Goal: Task Accomplishment & Management: Complete application form

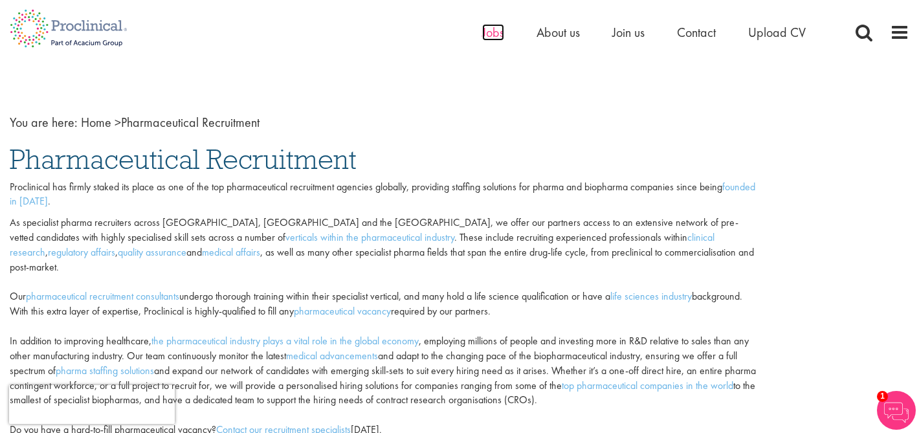
click at [492, 38] on span "Jobs" at bounding box center [493, 32] width 22 height 17
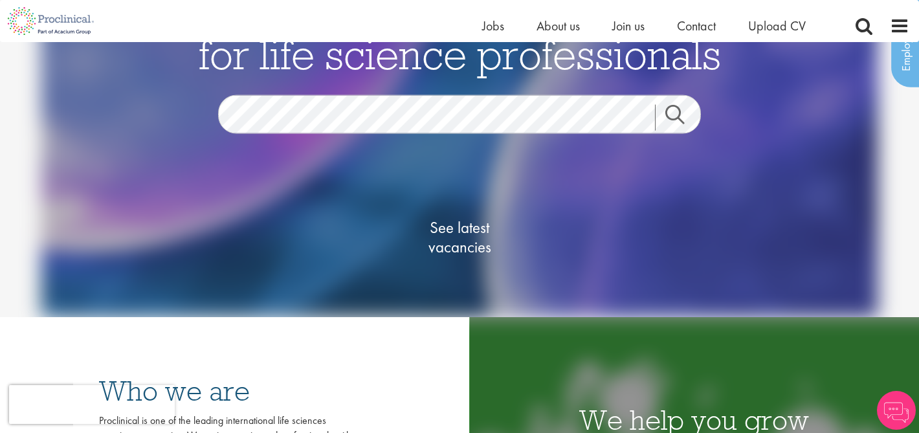
scroll to position [57, 0]
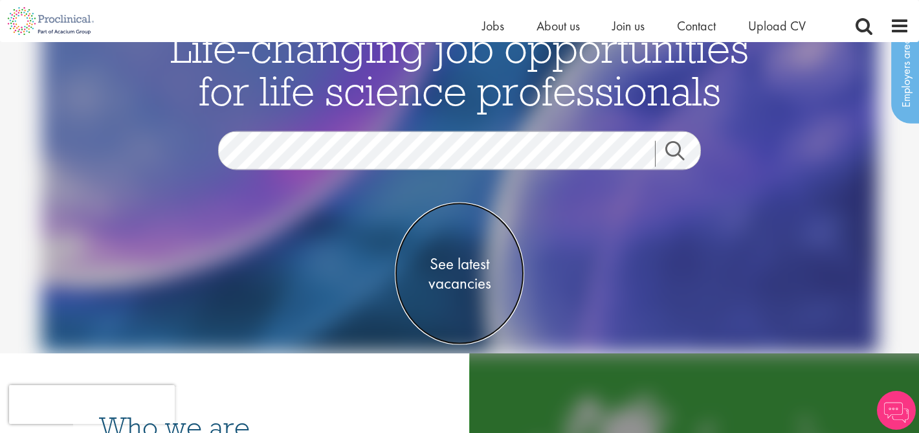
click at [460, 279] on span "See latest vacancies" at bounding box center [459, 273] width 129 height 39
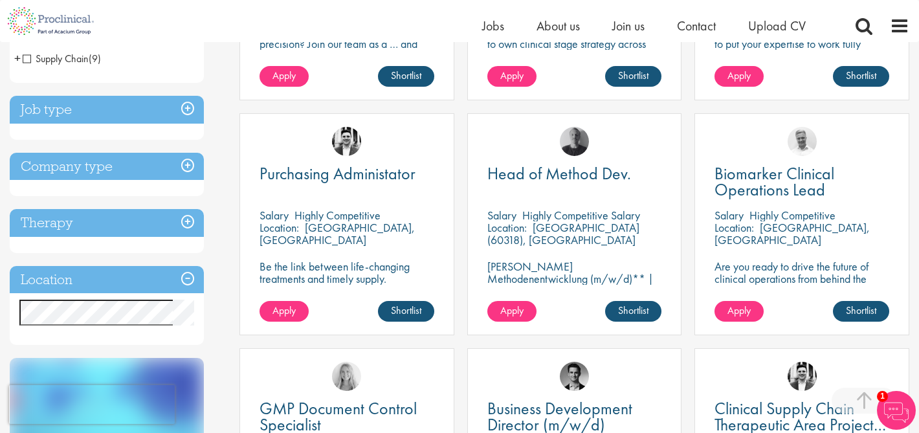
scroll to position [421, 0]
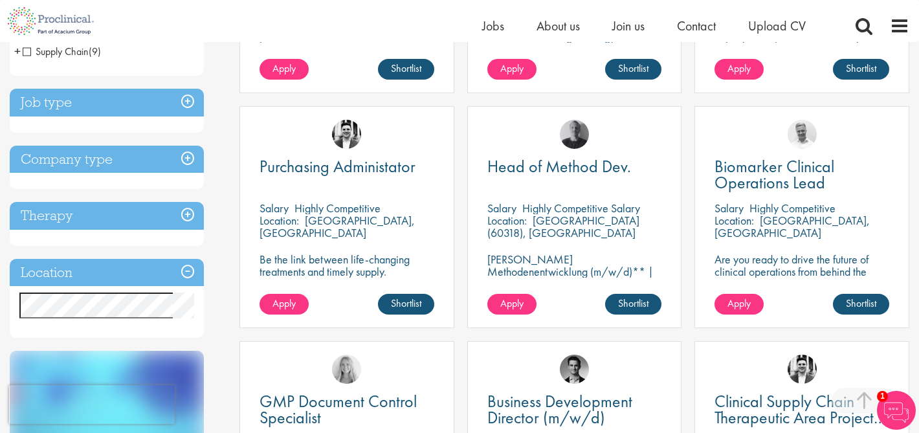
click at [188, 96] on h3 "Job type" at bounding box center [107, 103] width 194 height 28
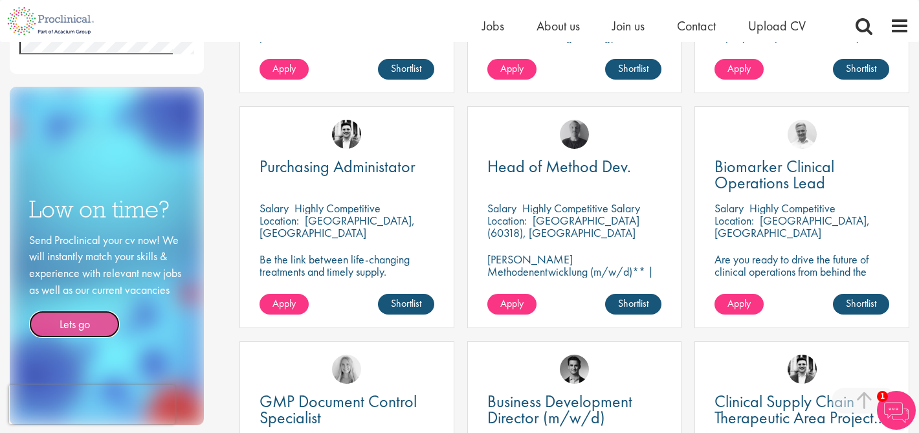
click at [91, 324] on link "Lets go" at bounding box center [74, 324] width 91 height 27
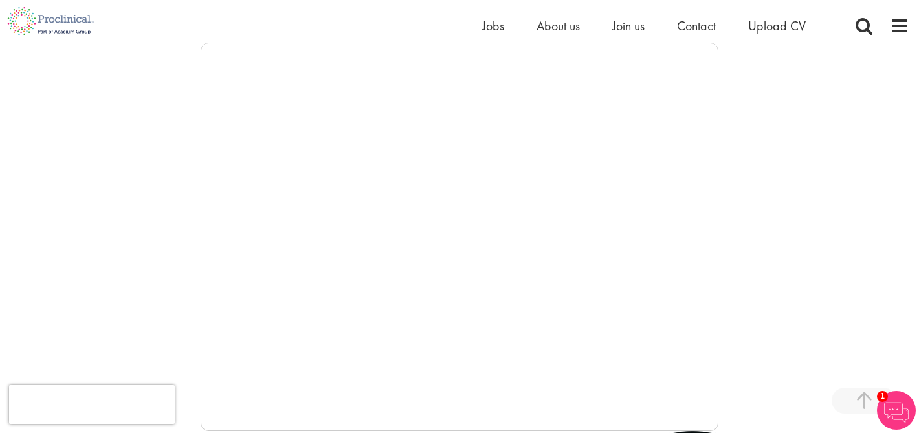
scroll to position [230, 0]
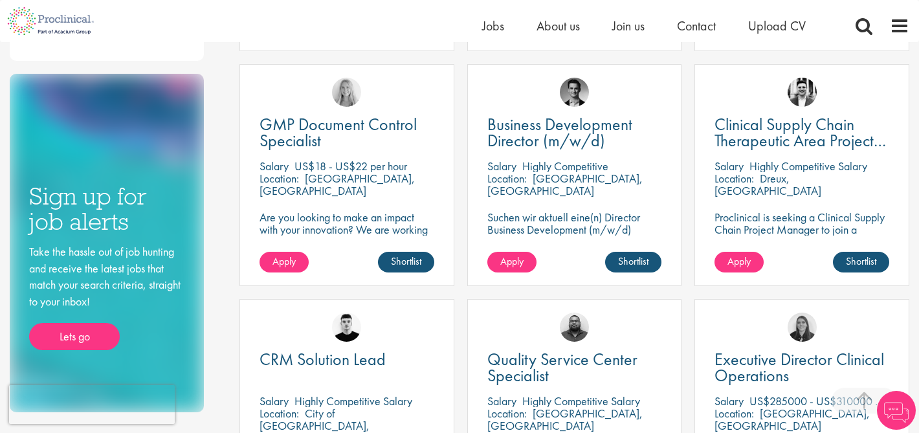
scroll to position [711, 0]
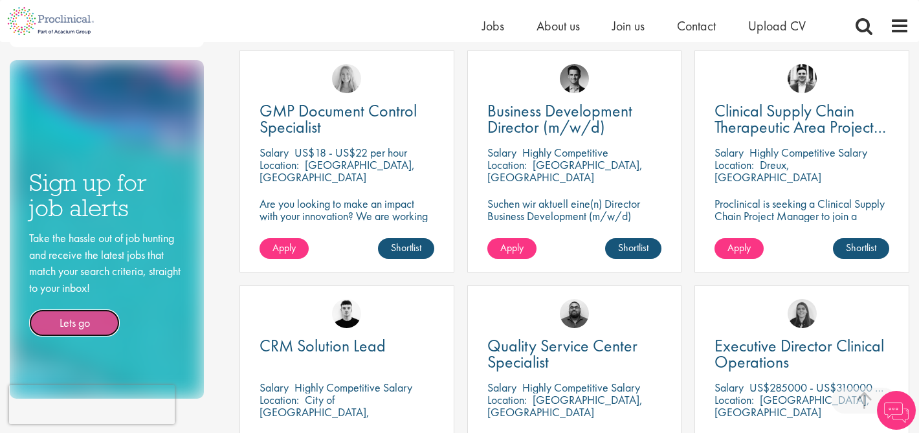
click at [87, 314] on link "Lets go" at bounding box center [74, 322] width 91 height 27
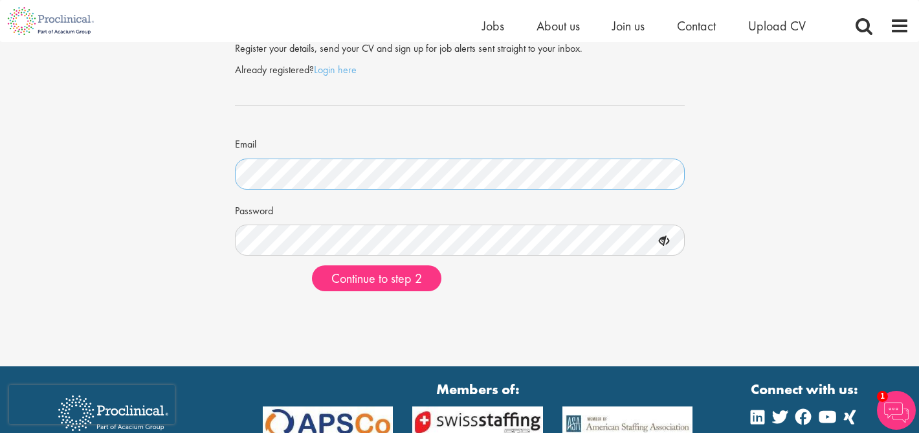
scroll to position [41, 0]
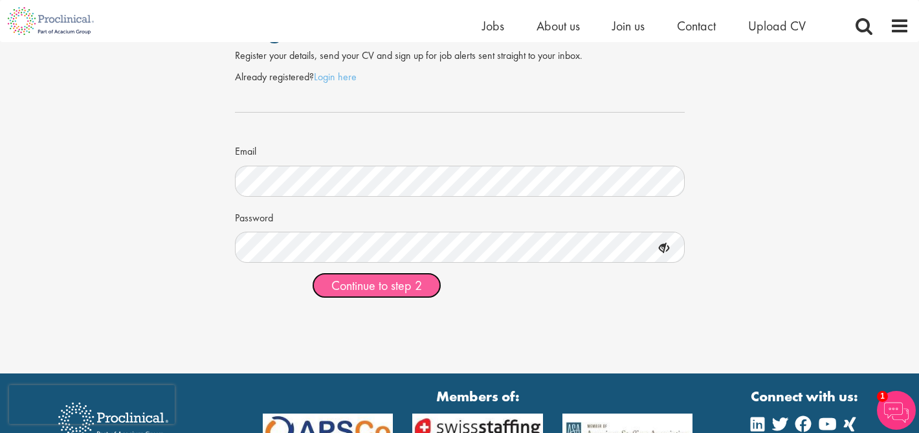
click at [410, 277] on span "Continue to step 2" at bounding box center [376, 285] width 91 height 17
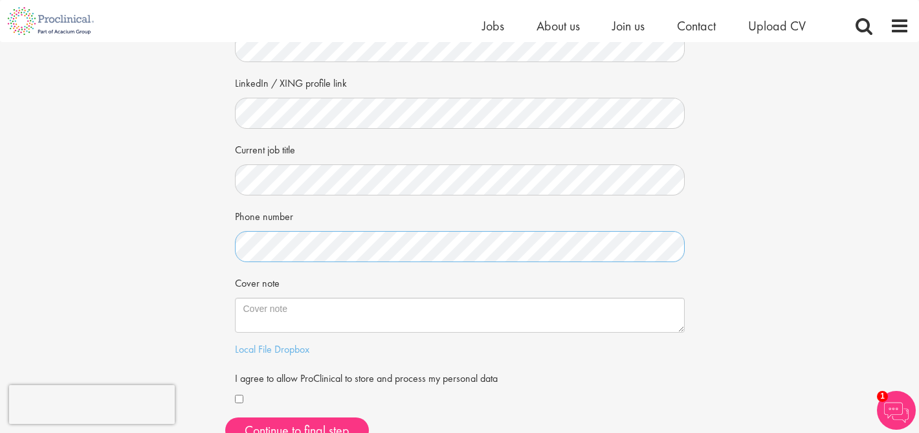
scroll to position [208, 0]
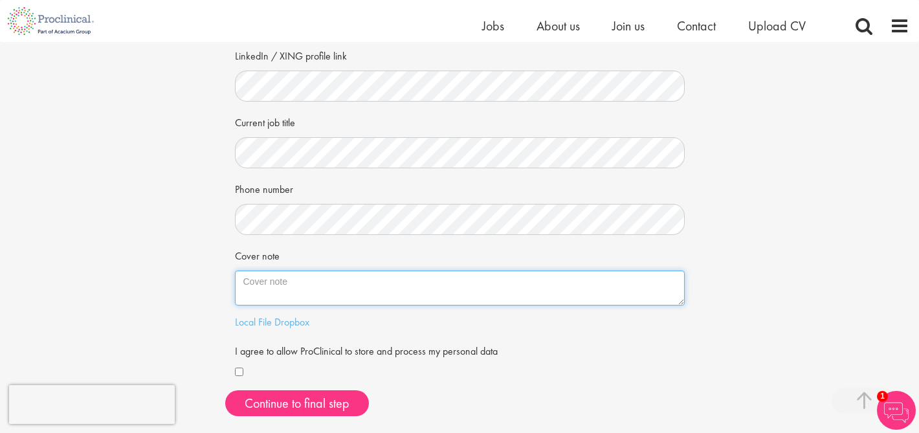
click at [284, 296] on textarea "Cover note" at bounding box center [460, 288] width 450 height 35
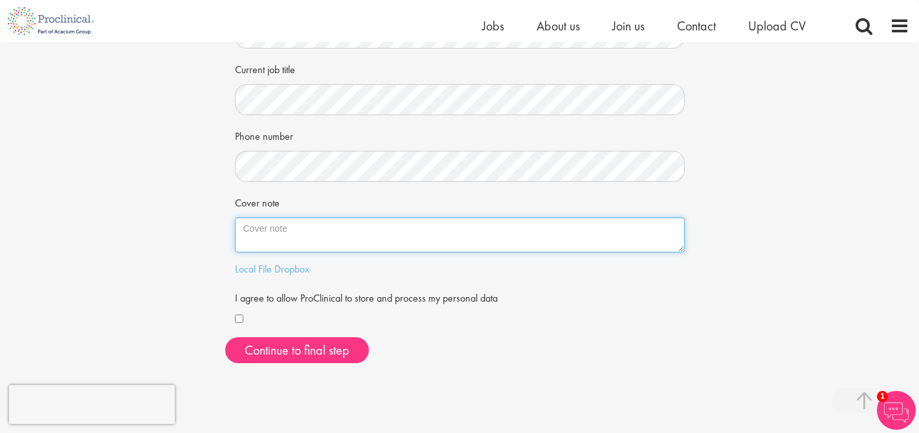
scroll to position [271, 0]
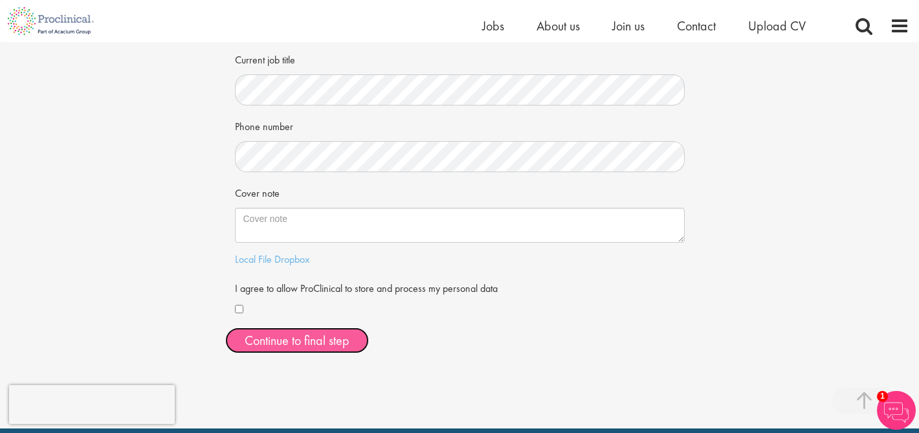
click at [279, 336] on button "Continue to final step" at bounding box center [297, 341] width 144 height 26
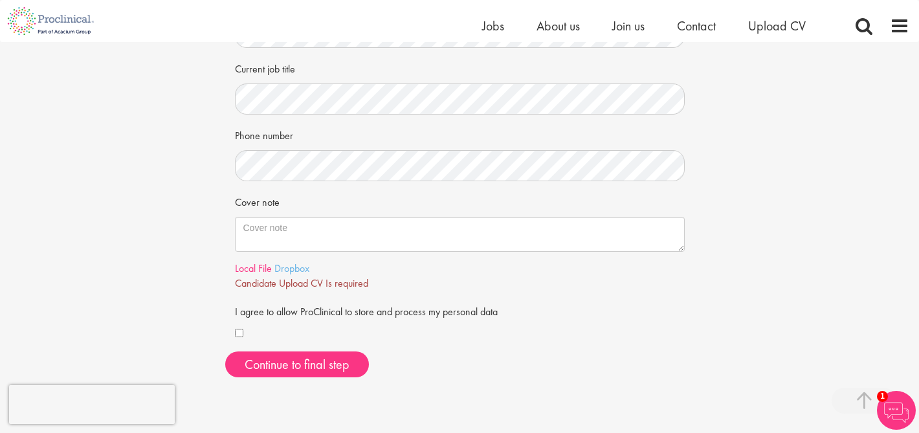
scroll to position [261, 0]
click at [267, 270] on link "Local File" at bounding box center [253, 269] width 37 height 14
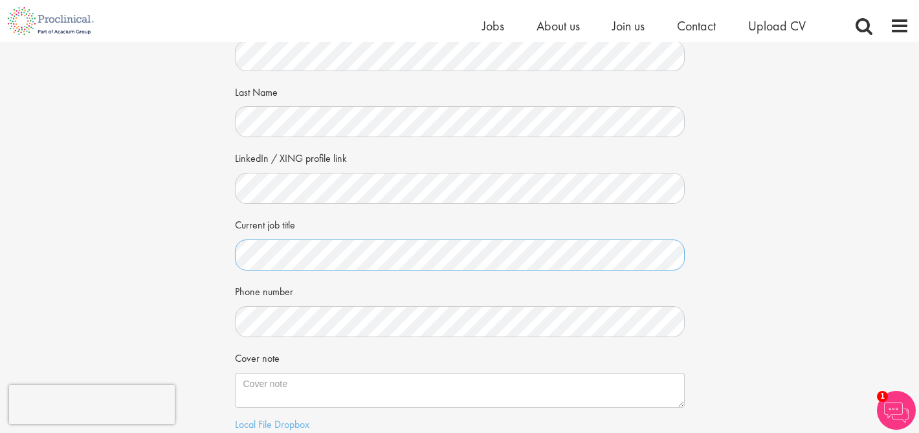
scroll to position [114, 0]
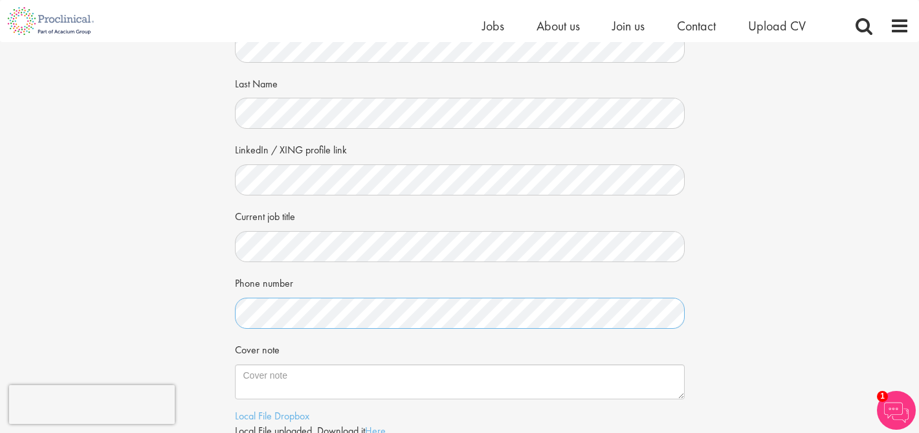
click at [233, 319] on div "First Name Last Name LinkedIn / XING profile link Current job title Phone numbe…" at bounding box center [459, 270] width 469 height 529
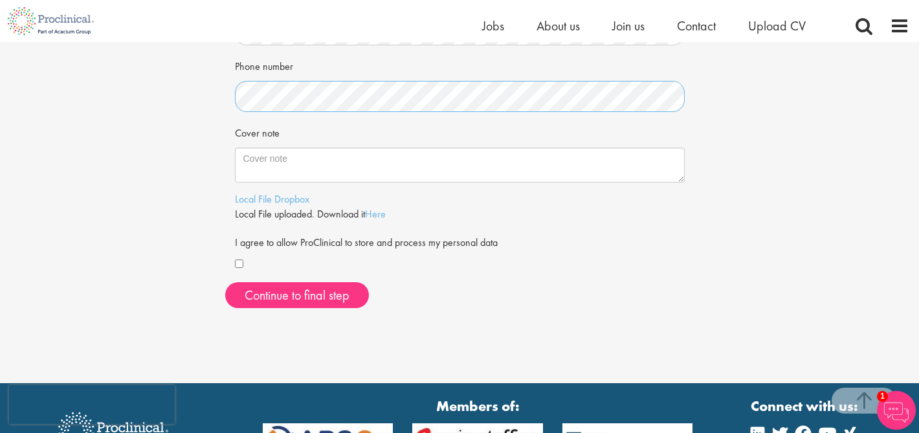
scroll to position [333, 0]
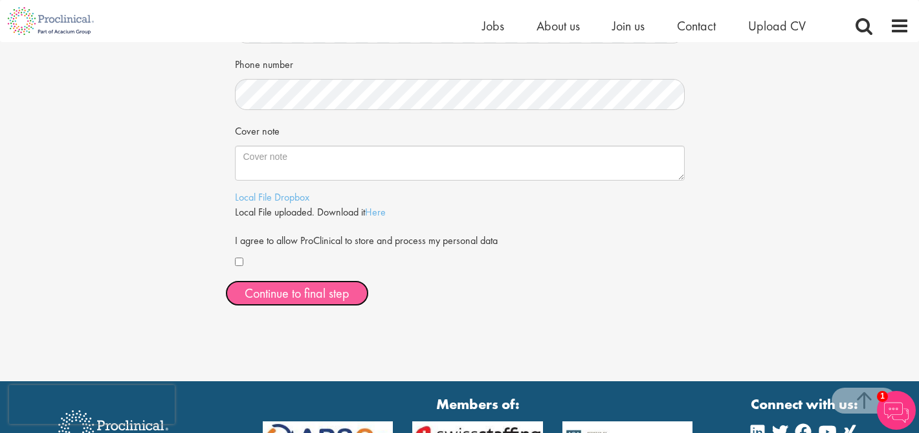
click at [336, 285] on span "Continue to final step" at bounding box center [297, 293] width 105 height 17
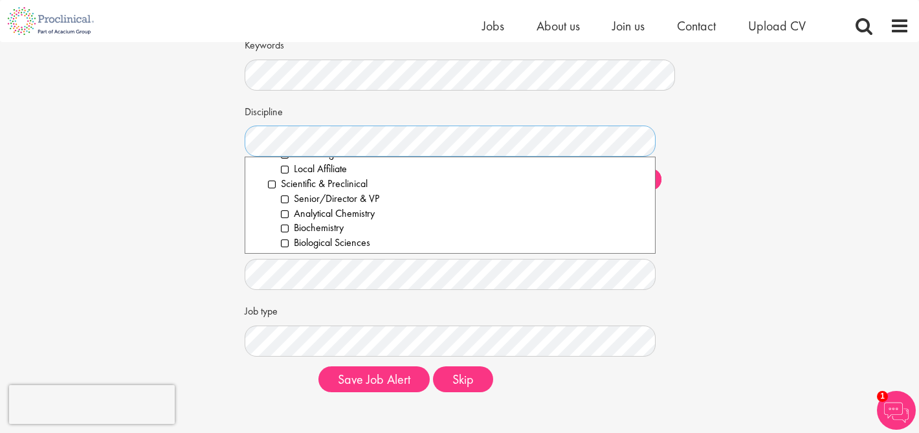
scroll to position [1641, 0]
click at [271, 186] on li "Scientific & Preclinical" at bounding box center [456, 186] width 377 height 15
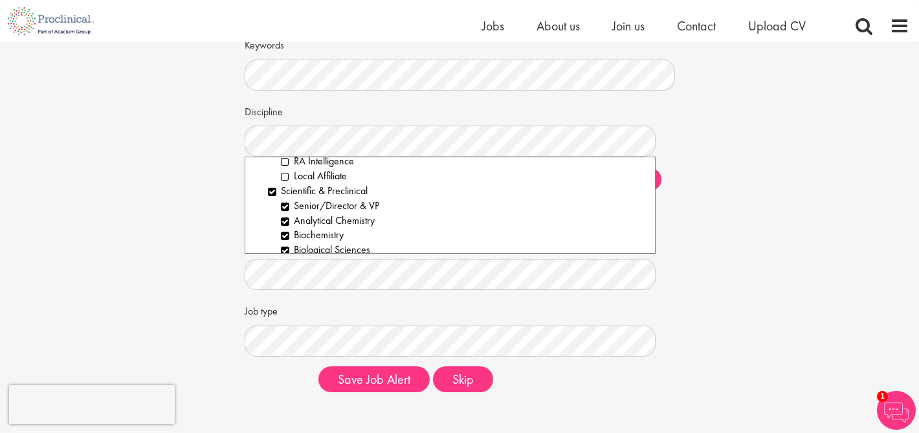
scroll to position [1640, 0]
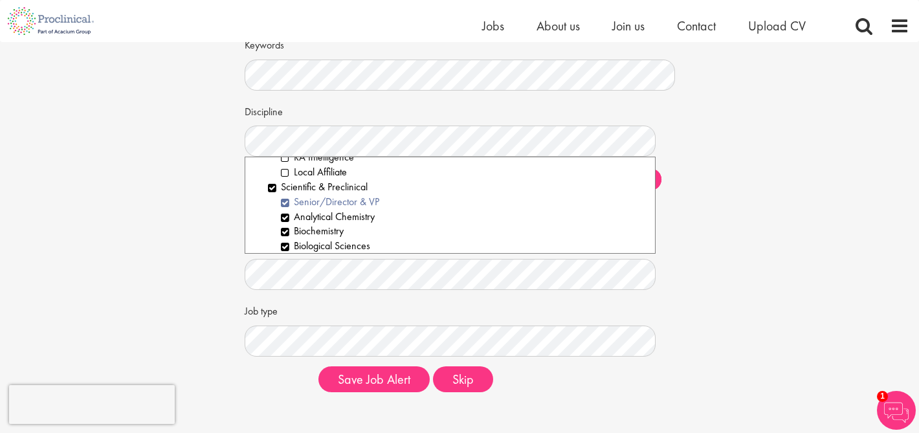
click at [284, 203] on li "Senior/Director & VP" at bounding box center [463, 202] width 364 height 15
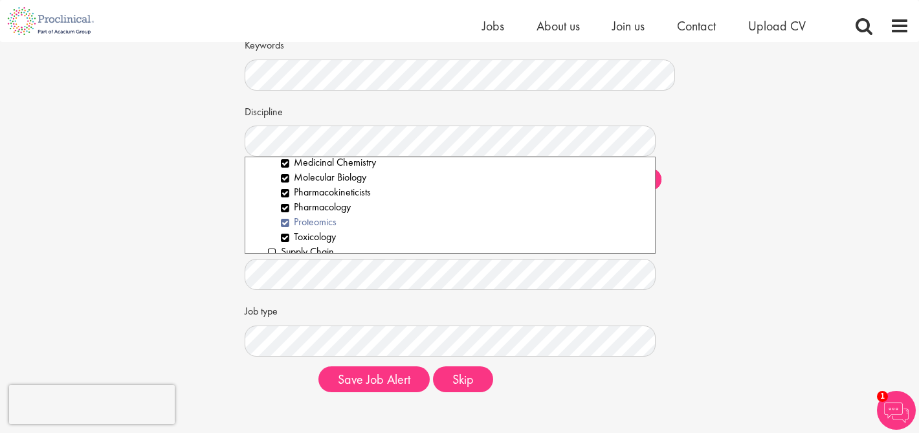
scroll to position [1796, 0]
click at [325, 229] on li "Proteomics" at bounding box center [463, 223] width 364 height 15
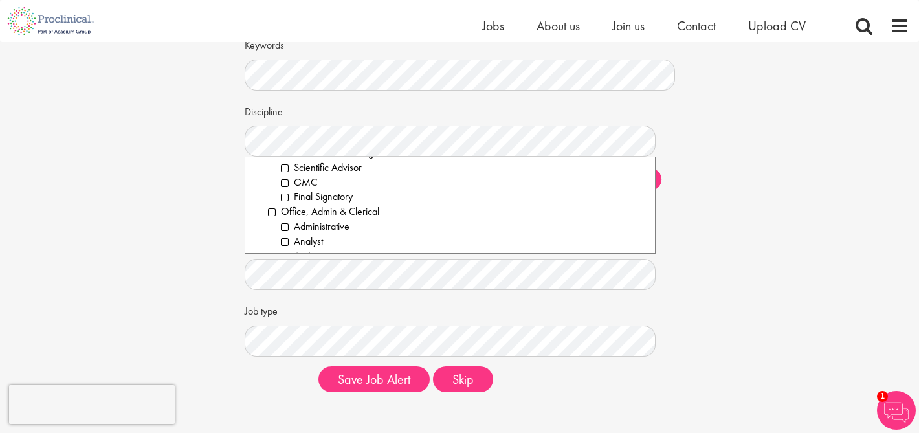
scroll to position [1295, 0]
click at [313, 221] on li "Administrative" at bounding box center [463, 222] width 364 height 15
click at [302, 208] on li "Administrative" at bounding box center [463, 210] width 364 height 15
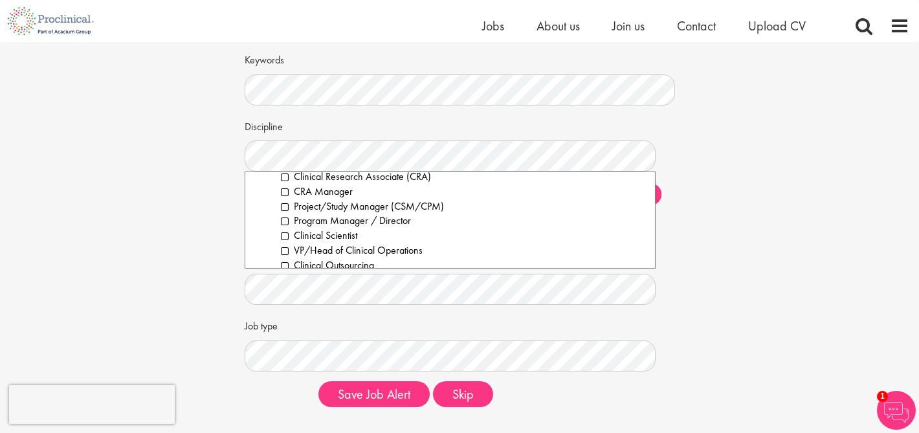
scroll to position [327, 0]
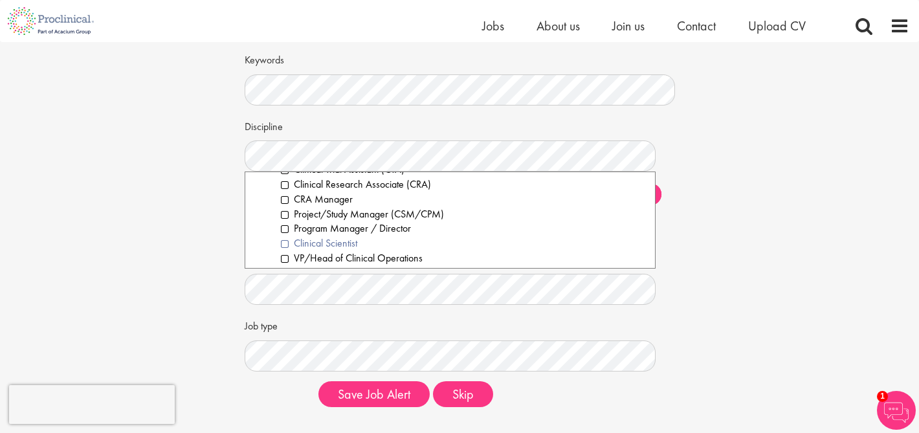
click at [289, 243] on li "Clinical Scientist" at bounding box center [463, 243] width 364 height 15
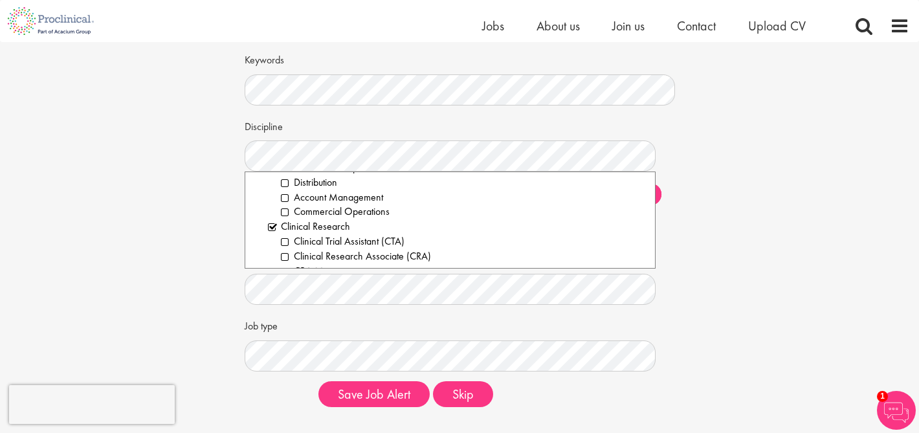
scroll to position [252, 0]
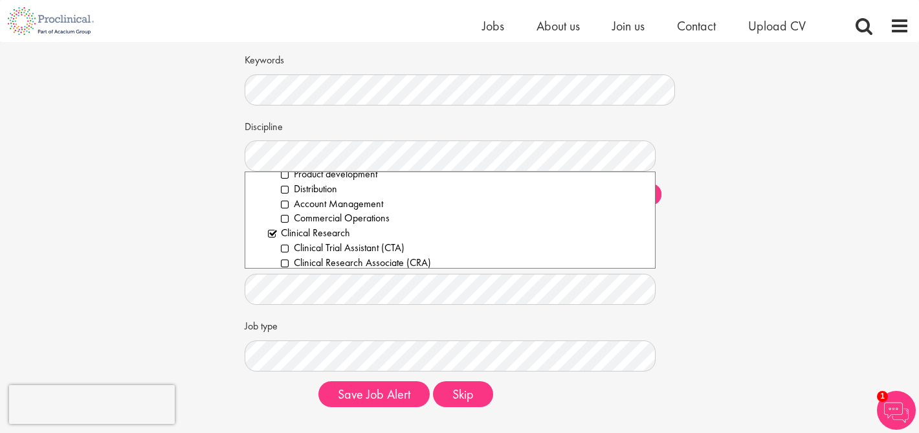
click at [289, 243] on li "Clinical Trial Assistant (CTA)" at bounding box center [463, 248] width 364 height 15
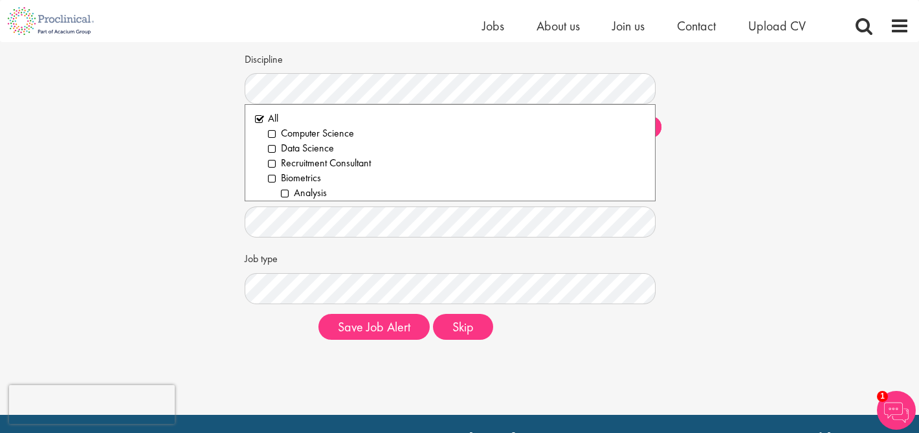
scroll to position [145, 0]
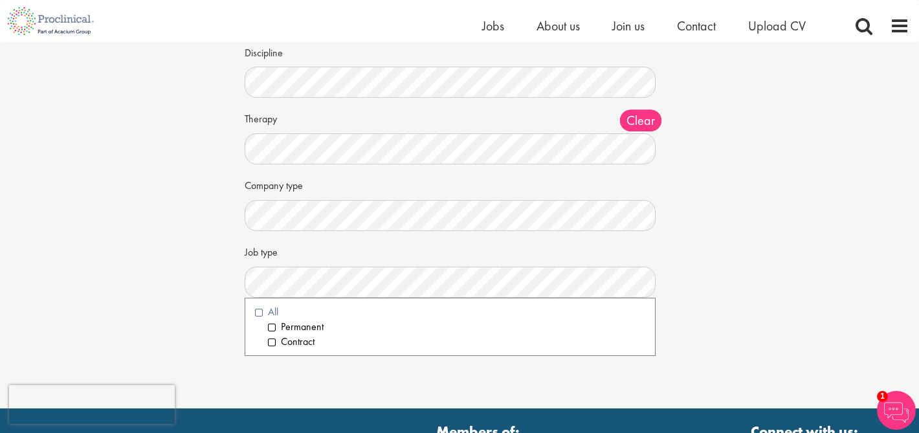
click at [339, 308] on li "All" at bounding box center [450, 312] width 390 height 15
click at [364, 256] on div "Job type Clear All Permanent Contract" at bounding box center [460, 269] width 430 height 57
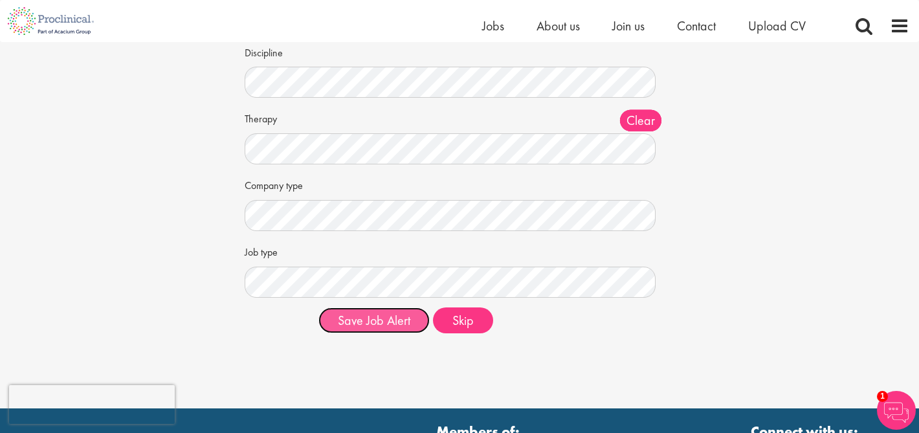
click at [399, 316] on button "Save Job Alert" at bounding box center [373, 320] width 111 height 26
